Goal: Find specific page/section

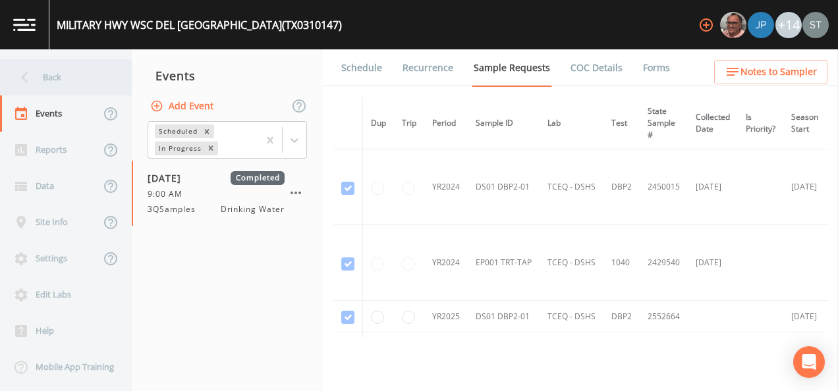
click at [53, 82] on div "Back" at bounding box center [59, 77] width 119 height 36
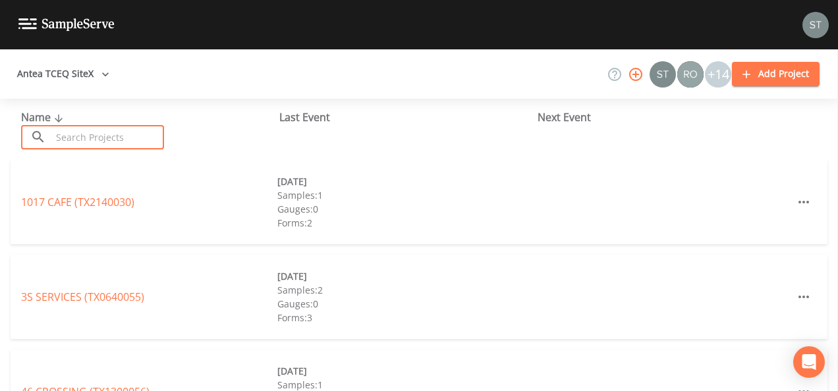
click at [70, 136] on input "text" at bounding box center [107, 137] width 113 height 24
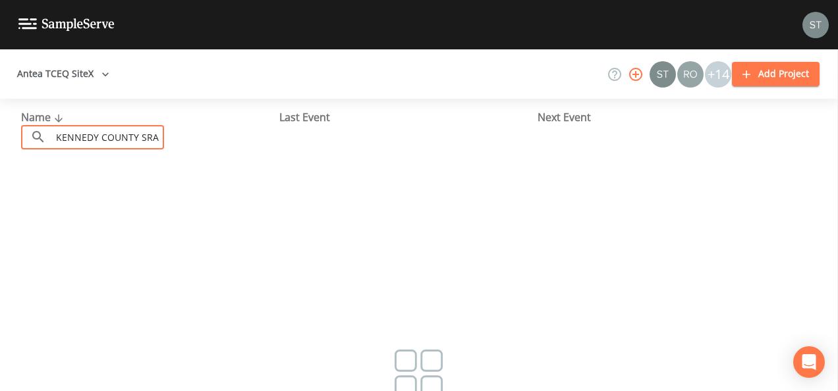
click at [78, 136] on input "KENNEDY COUNTY SRA" at bounding box center [107, 137] width 113 height 24
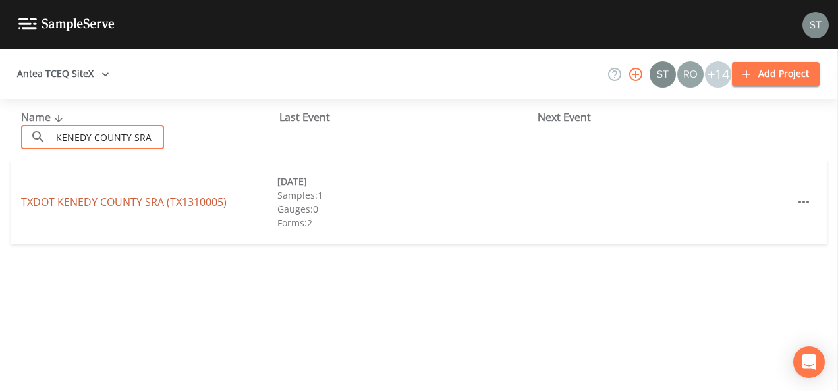
type input "KENEDY COUNTY SRA"
click at [101, 204] on link "TXDOT [GEOGRAPHIC_DATA] (TX1310005)" at bounding box center [124, 202] width 206 height 14
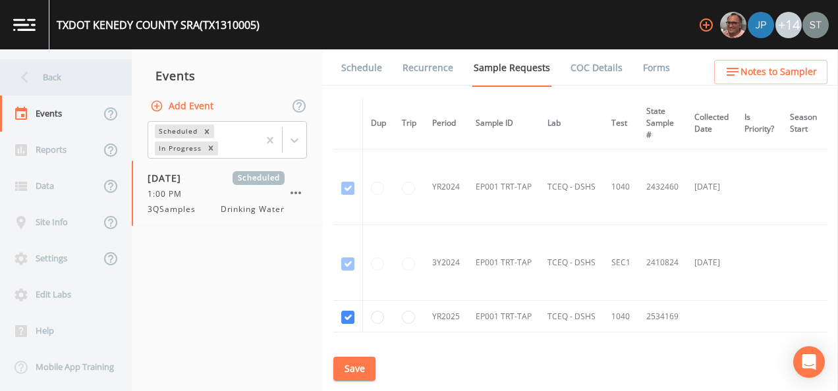
click at [28, 78] on icon at bounding box center [24, 77] width 23 height 23
